Goal: Task Accomplishment & Management: Complete application form

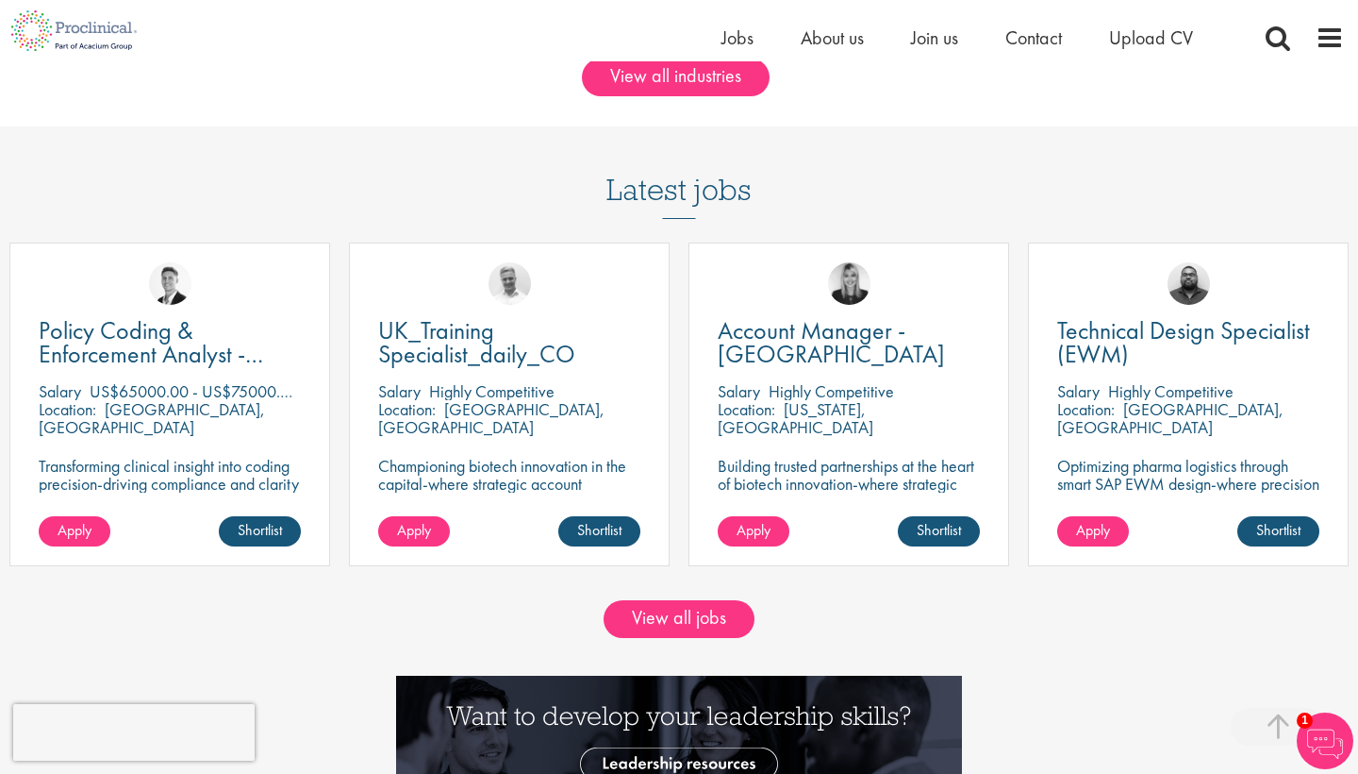
scroll to position [1588, 0]
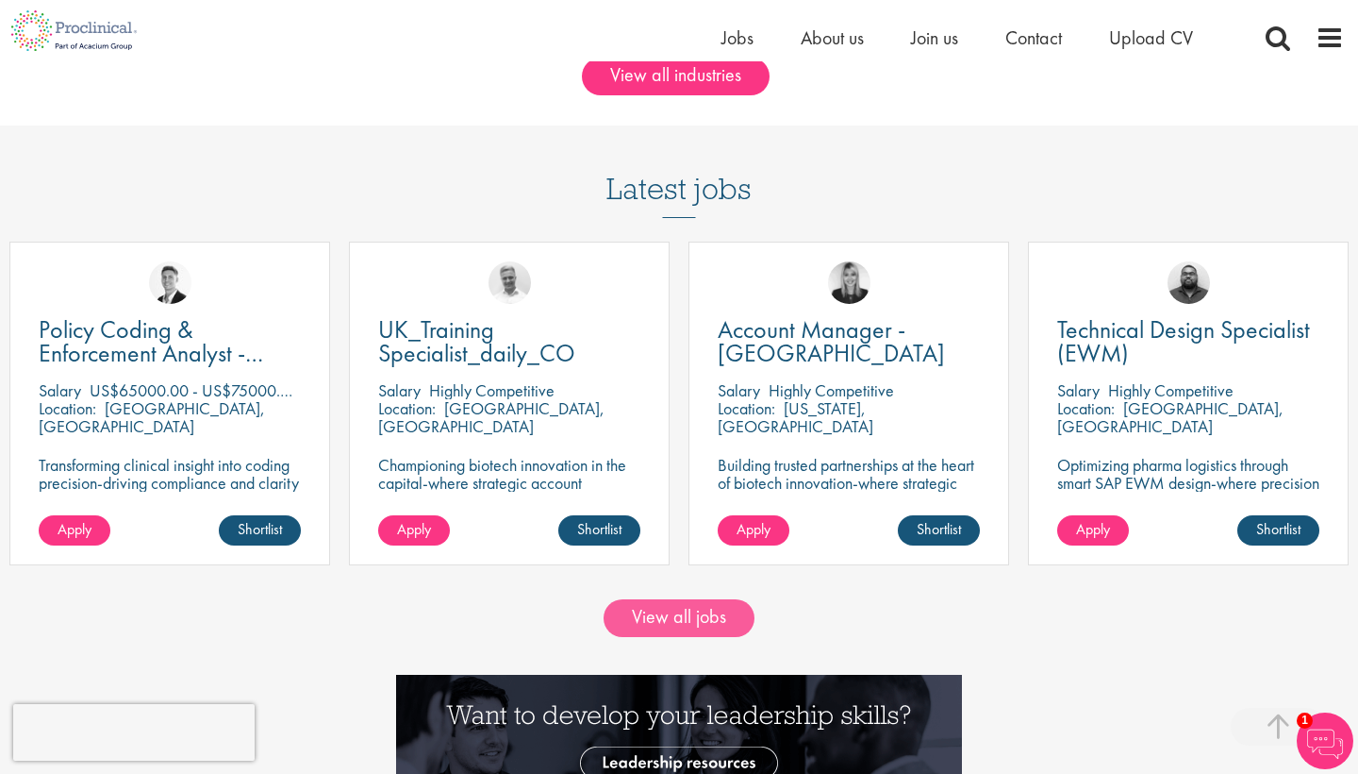
click at [648, 605] on link "View all jobs" at bounding box center [679, 618] width 151 height 38
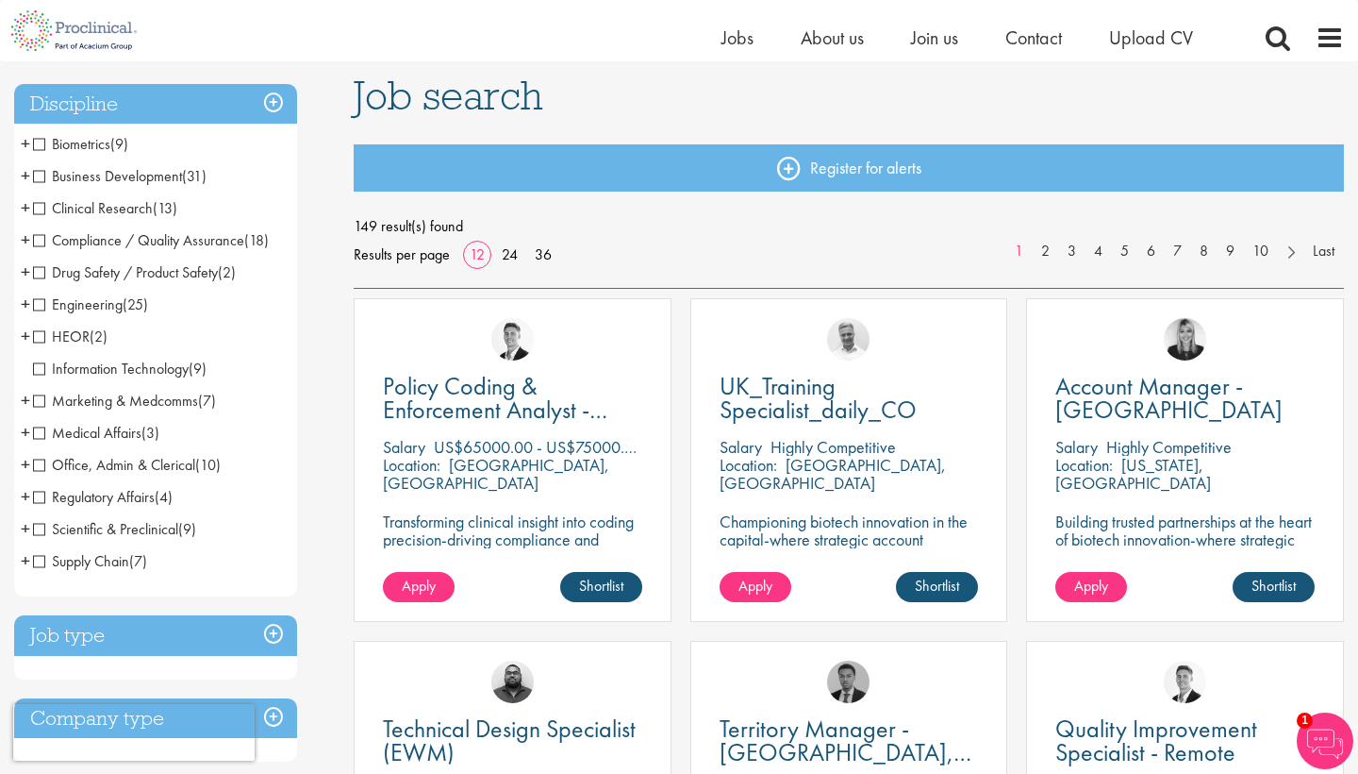
scroll to position [127, 0]
click at [42, 208] on span "Clinical Research" at bounding box center [93, 208] width 120 height 20
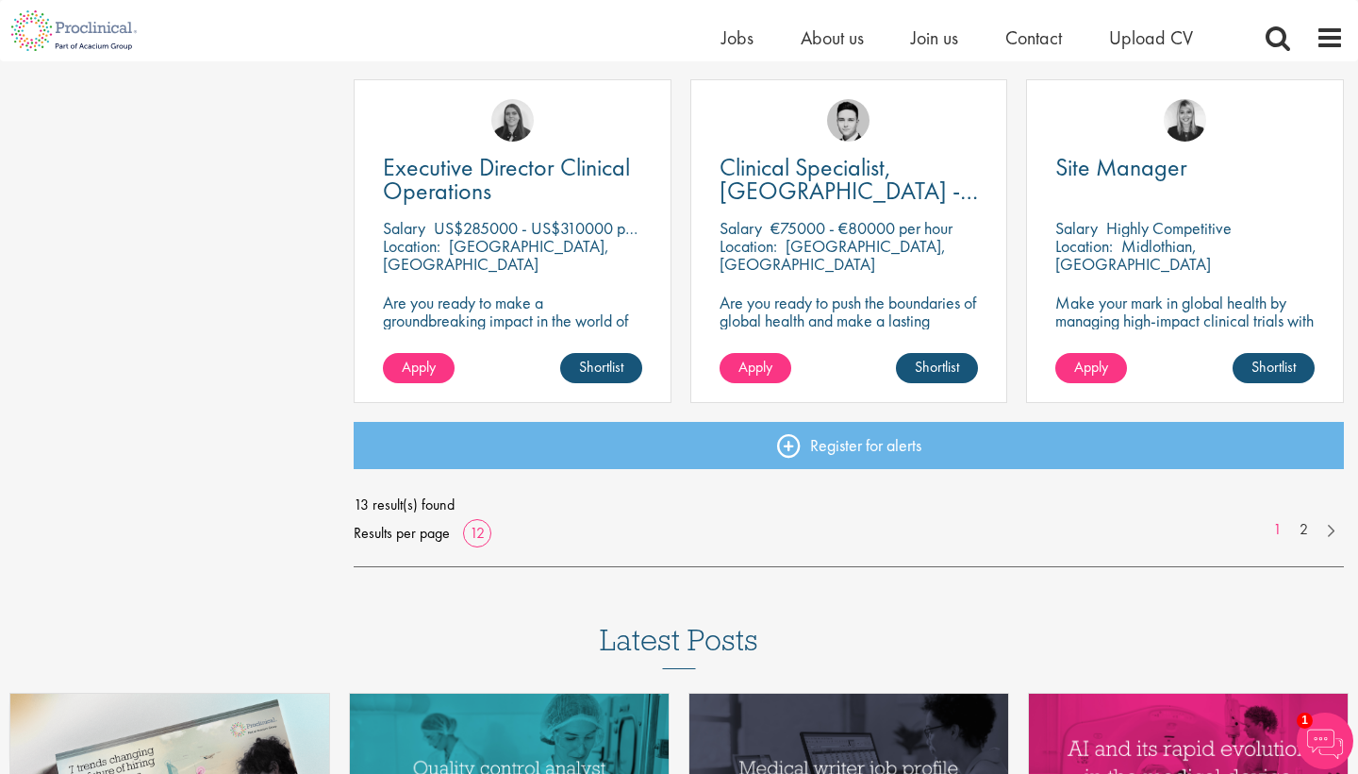
scroll to position [1377, 0]
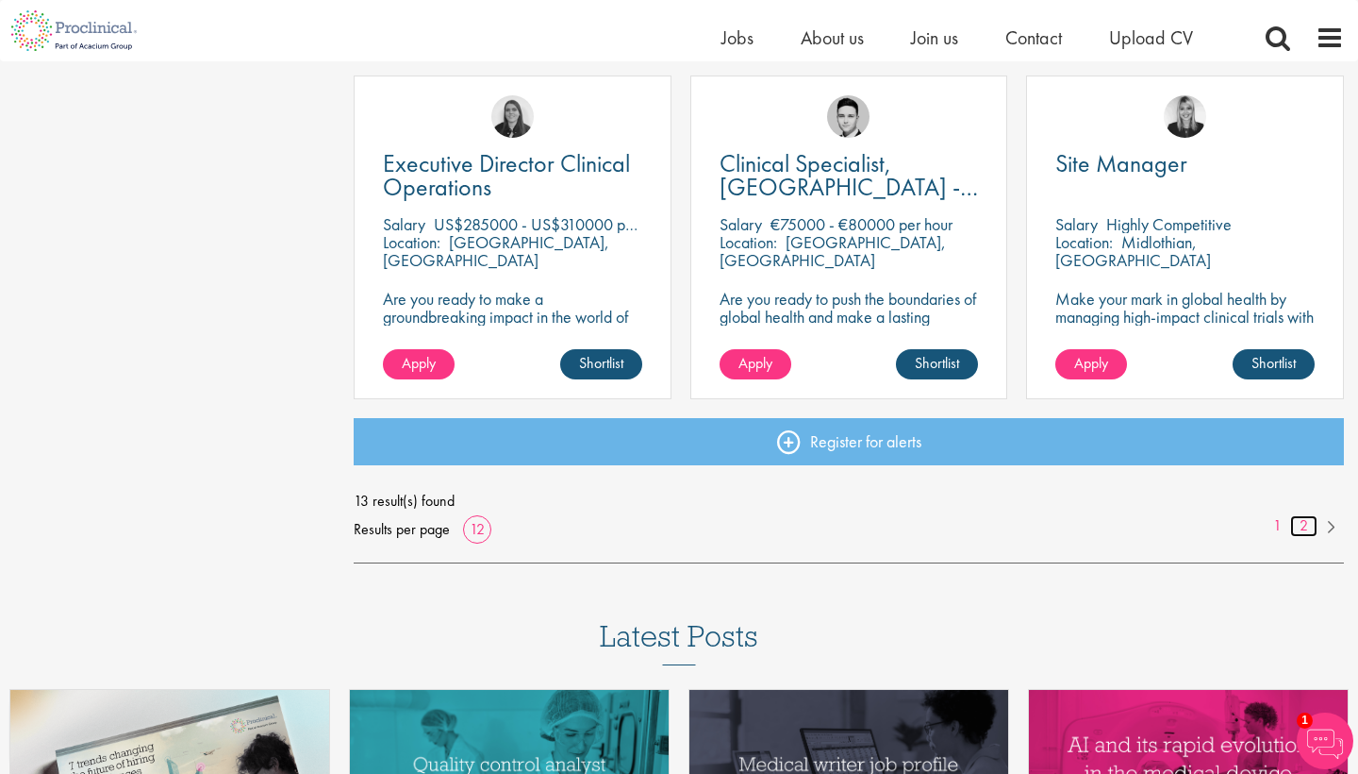
click at [1308, 523] on link "2" at bounding box center [1304, 526] width 27 height 22
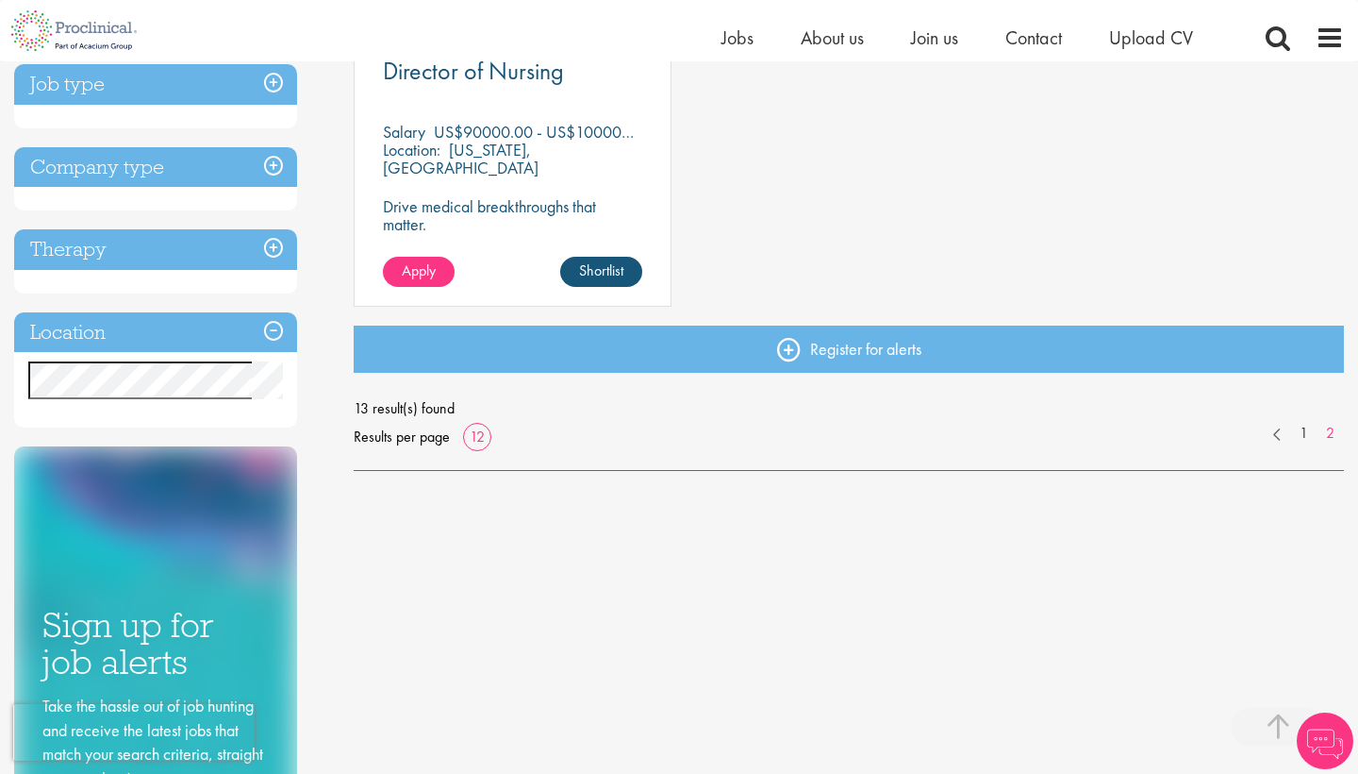
scroll to position [442, 0]
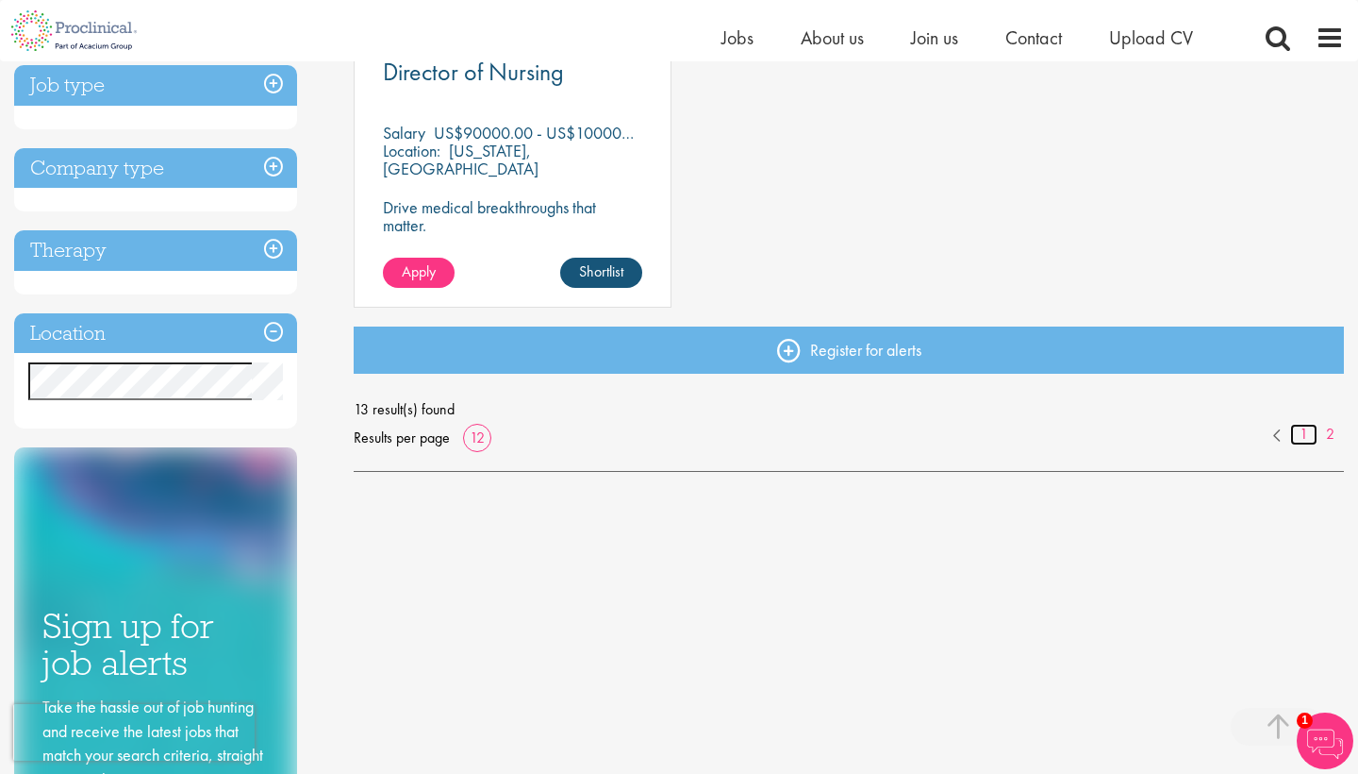
click at [1304, 428] on link "1" at bounding box center [1304, 435] width 27 height 22
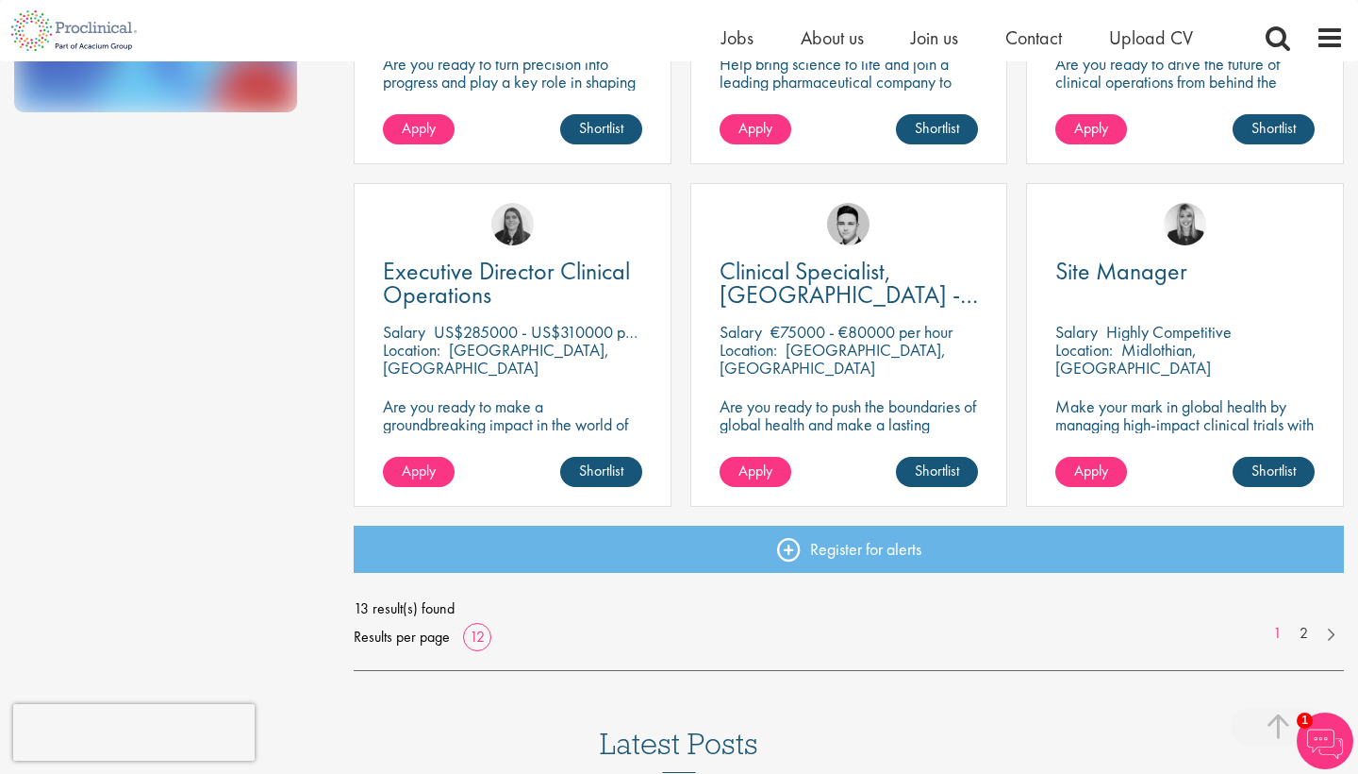
scroll to position [1266, 0]
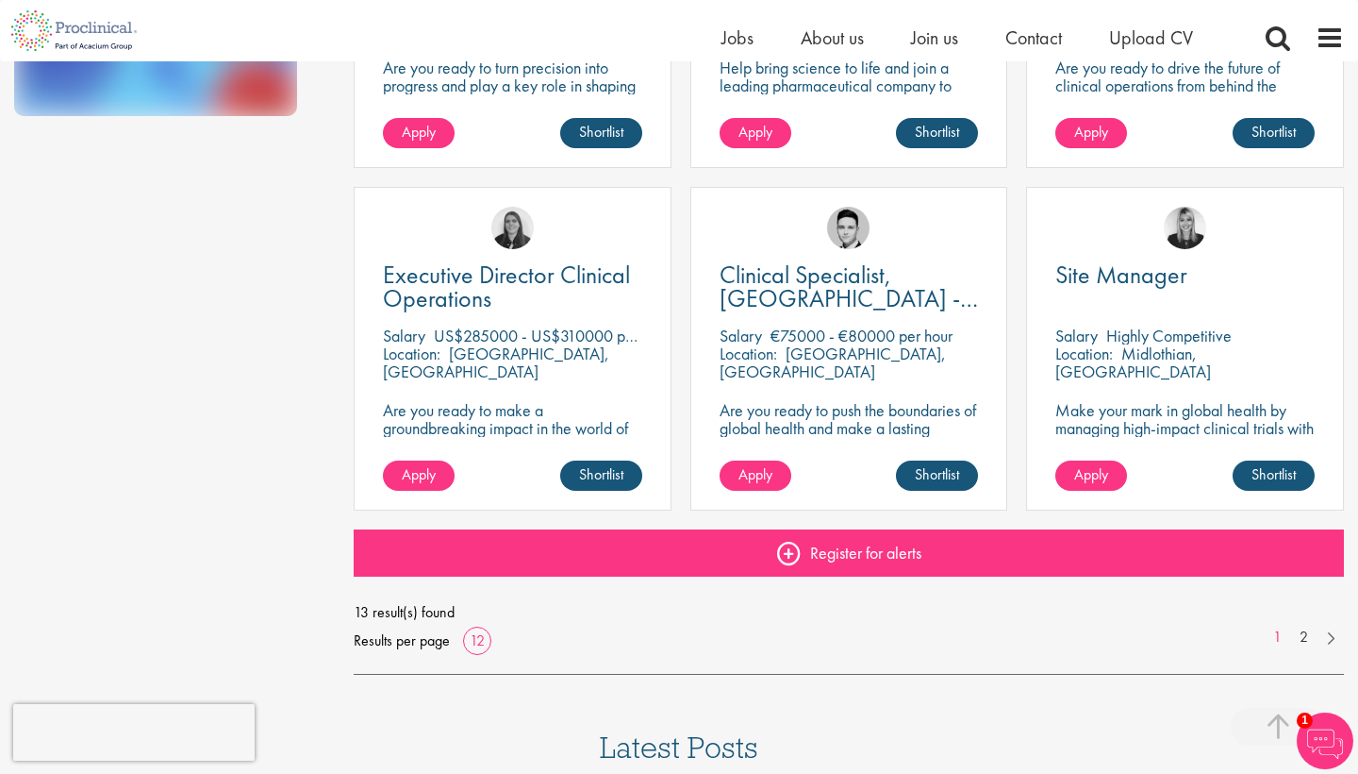
click at [834, 551] on link "Register for alerts" at bounding box center [849, 552] width 991 height 47
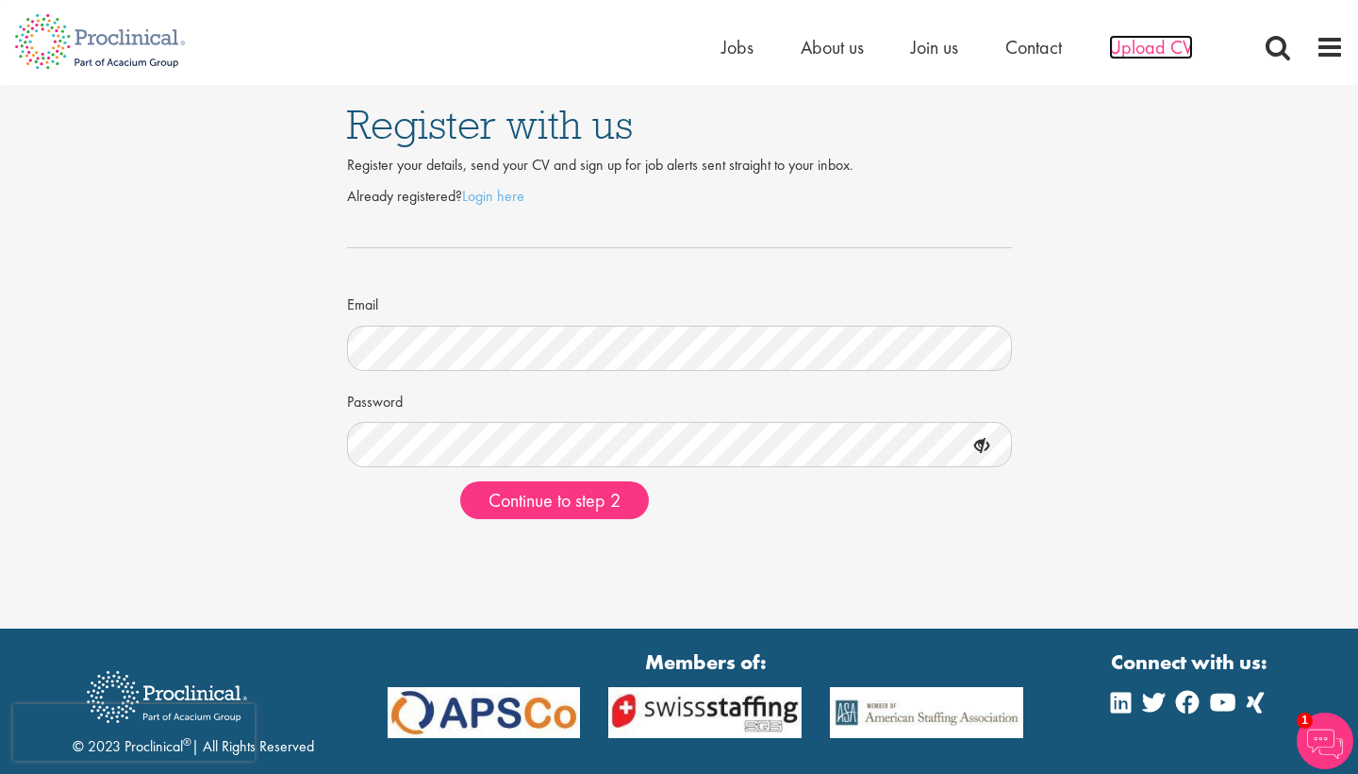
click at [1144, 47] on span "Upload CV" at bounding box center [1151, 47] width 84 height 25
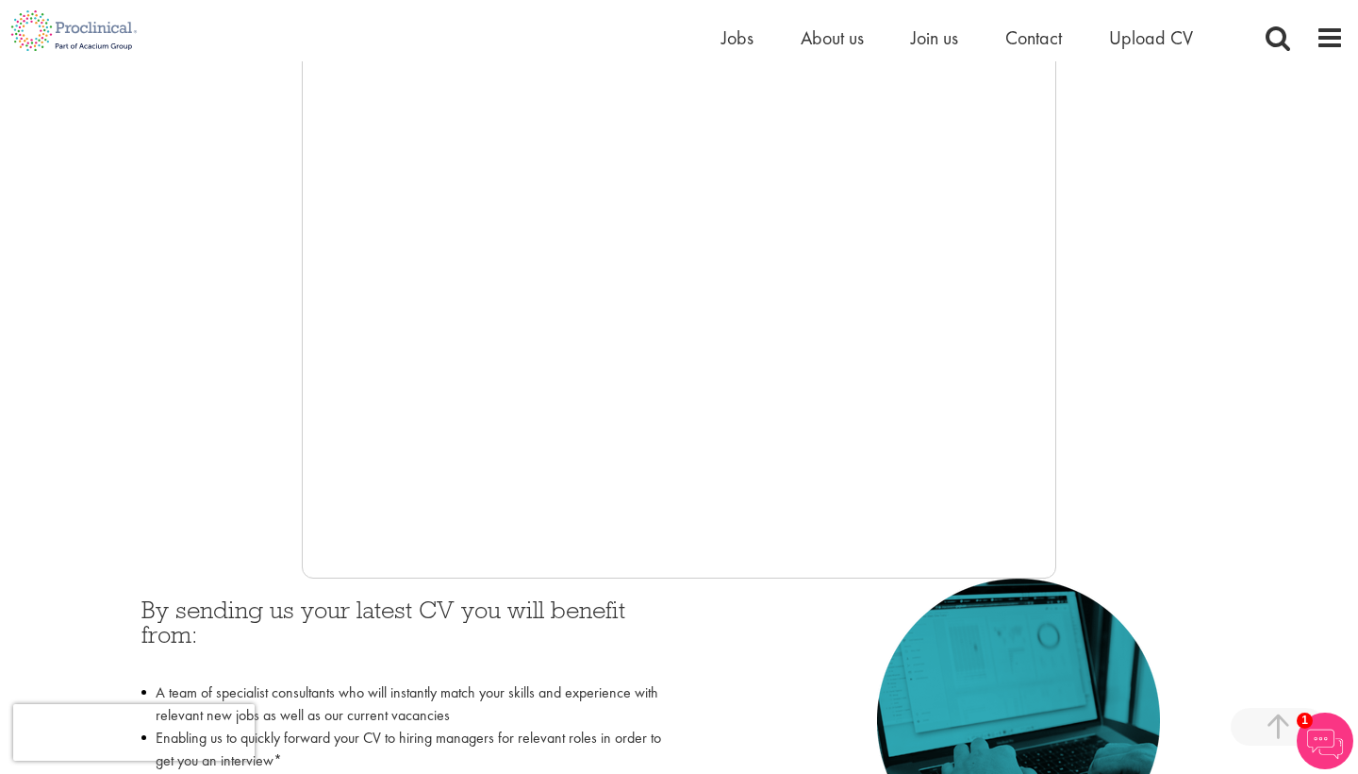
scroll to position [381, 0]
